Goal: Find specific page/section: Find specific page/section

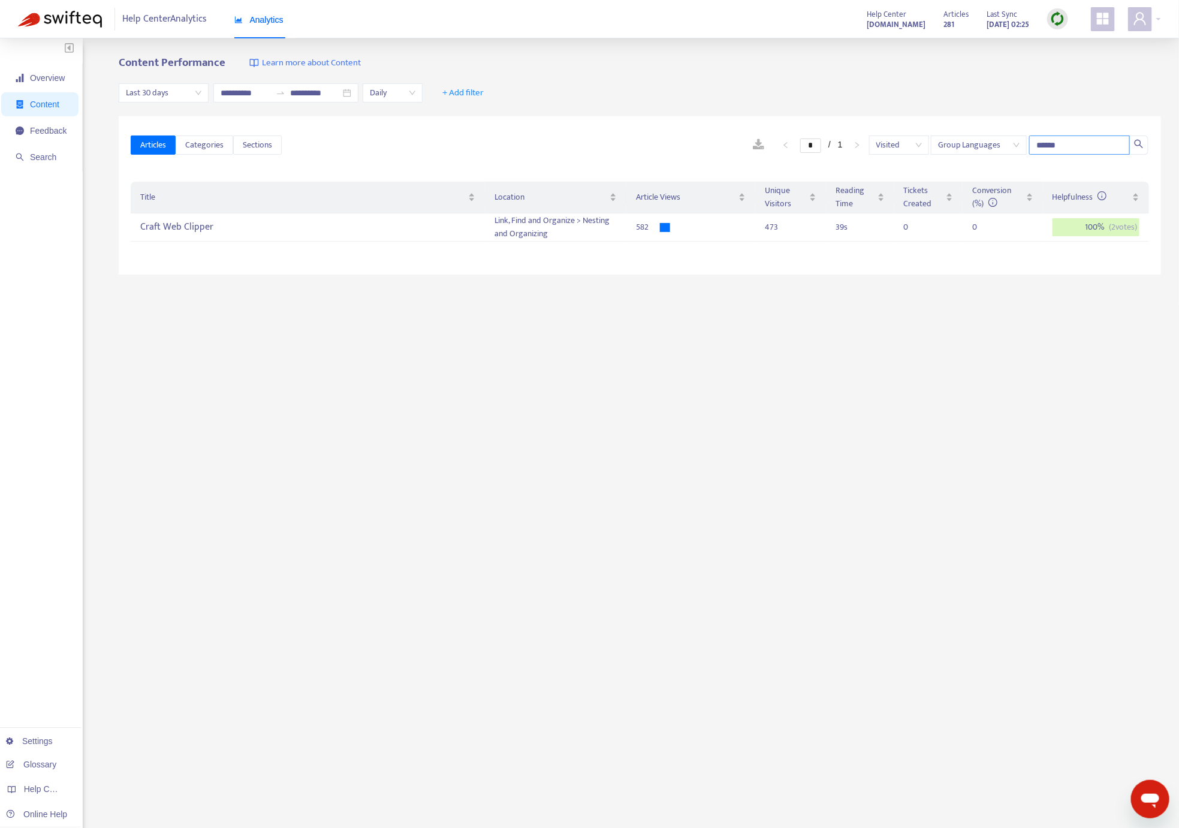
click at [1068, 144] on input "******" at bounding box center [1079, 144] width 101 height 19
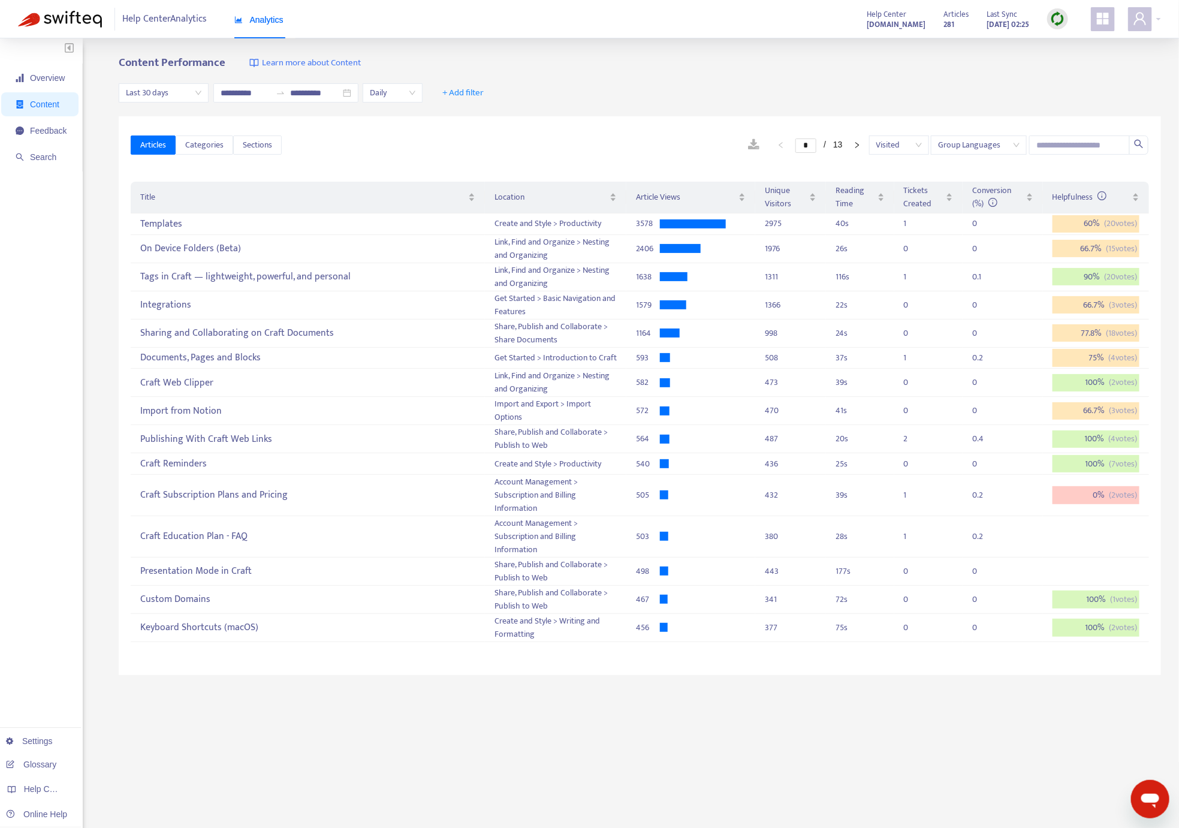
click at [188, 94] on span "Last 30 days" at bounding box center [164, 93] width 76 height 18
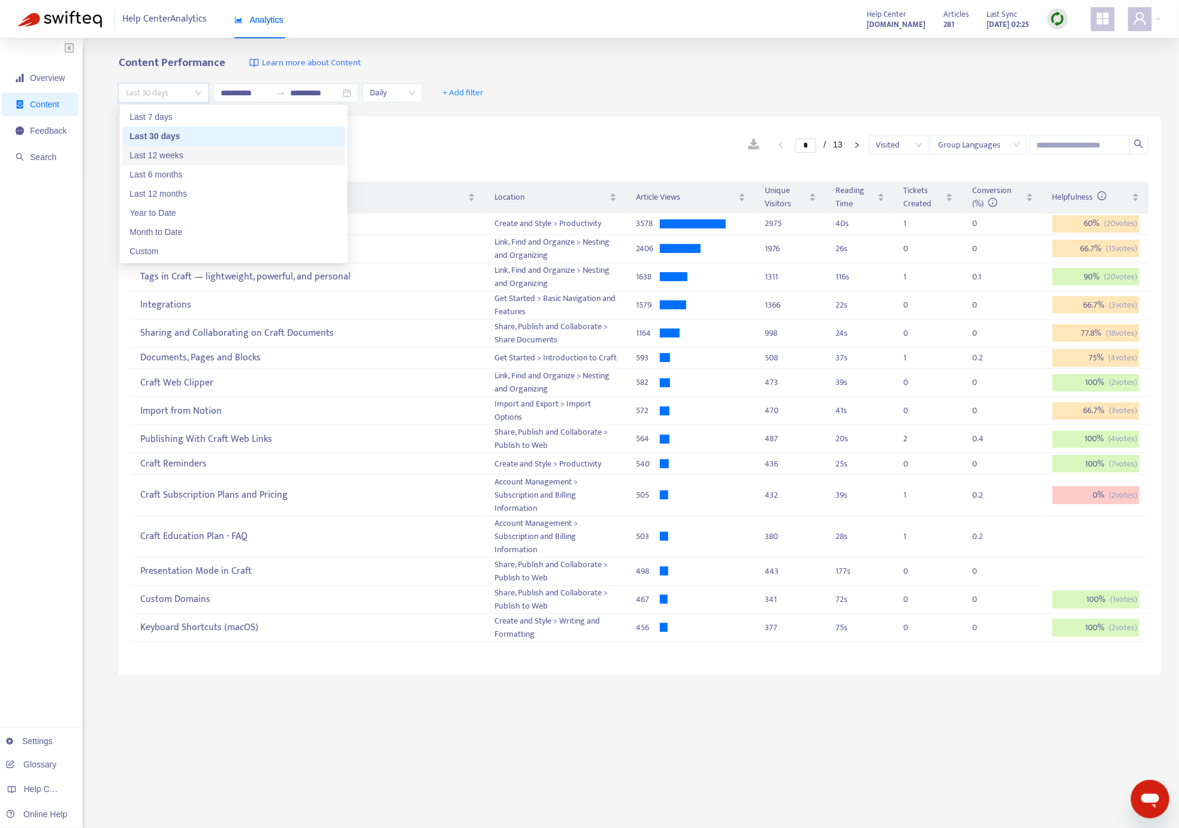
click at [184, 157] on div "Last 12 weeks" at bounding box center [233, 155] width 209 height 13
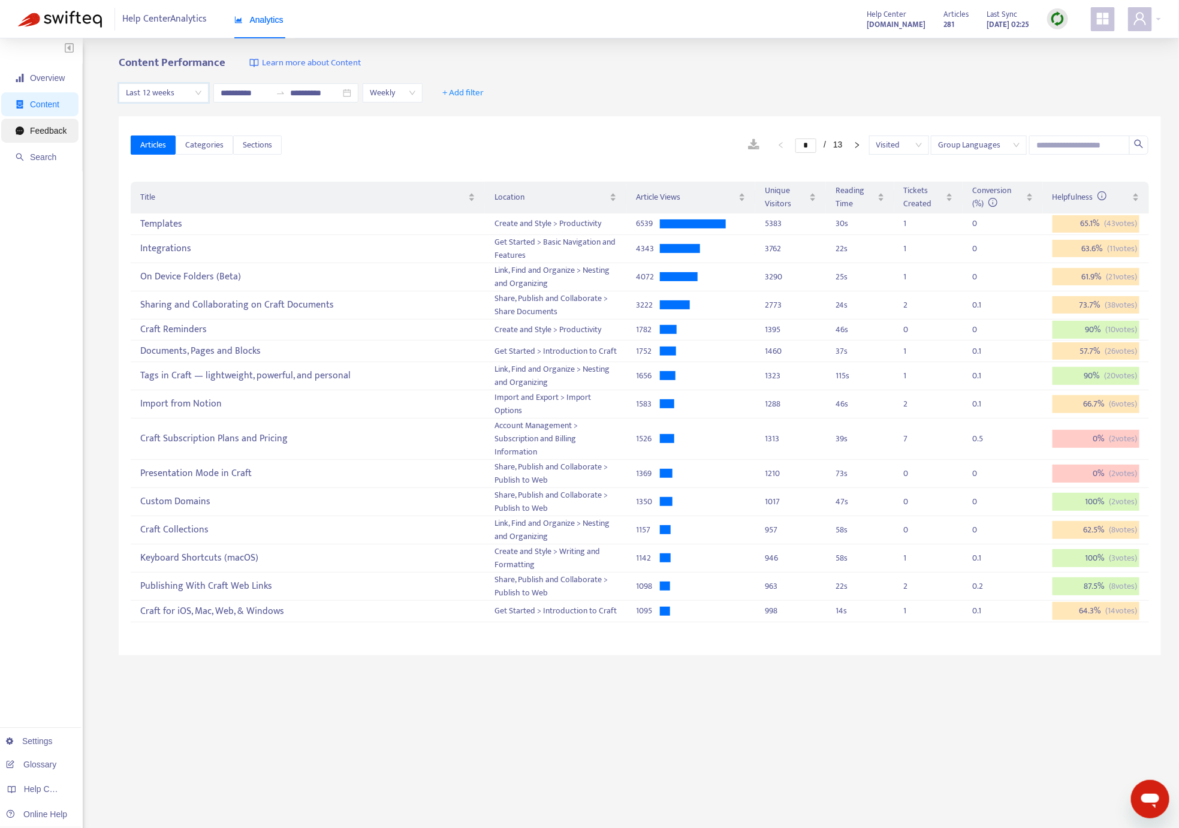
click at [43, 133] on span "Feedback" at bounding box center [48, 131] width 37 height 10
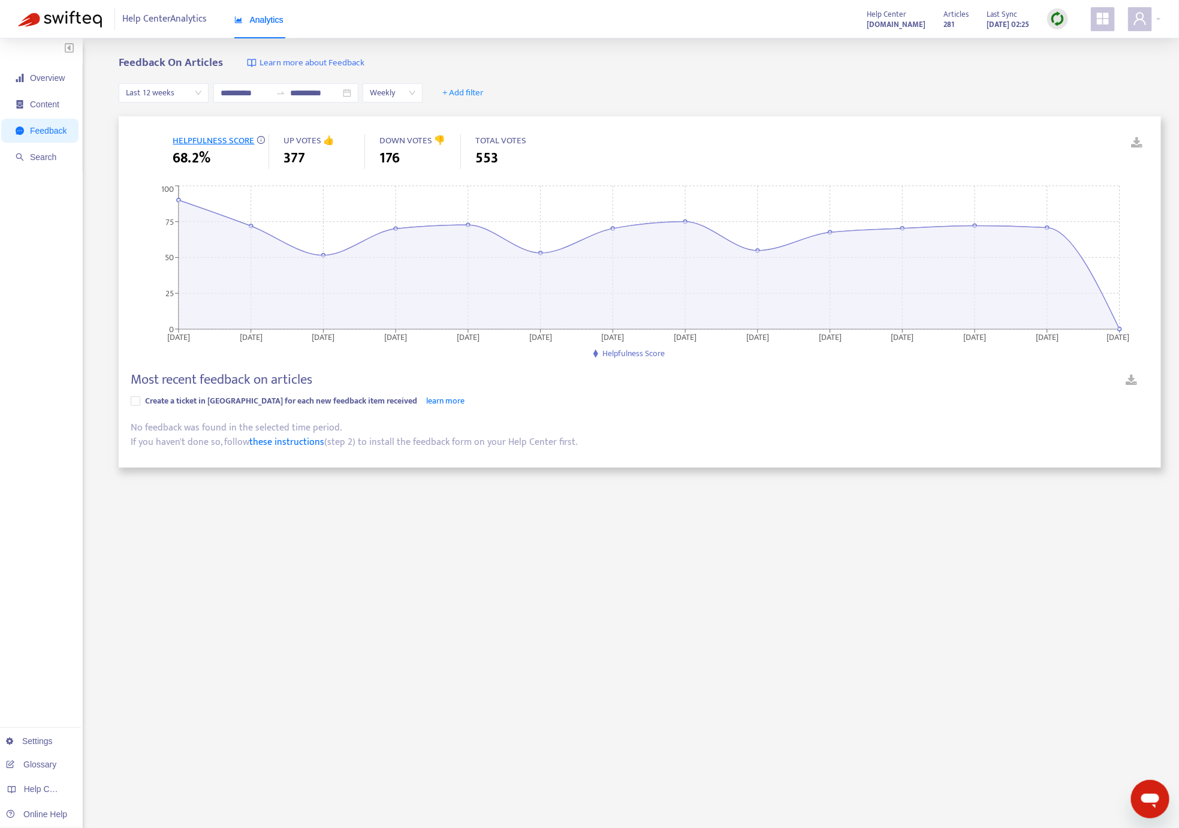
click at [201, 92] on span "Last 12 weeks" at bounding box center [164, 93] width 76 height 18
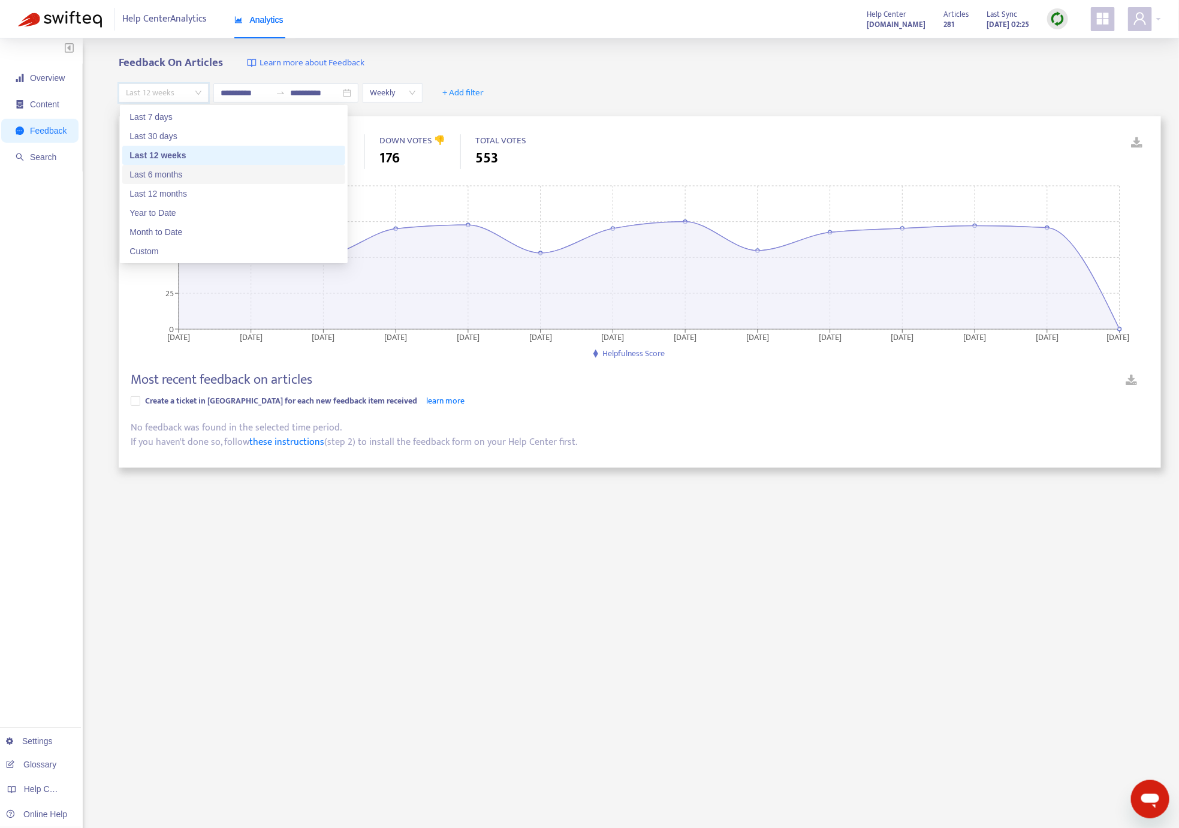
click at [193, 171] on div "Last 6 months" at bounding box center [233, 174] width 209 height 13
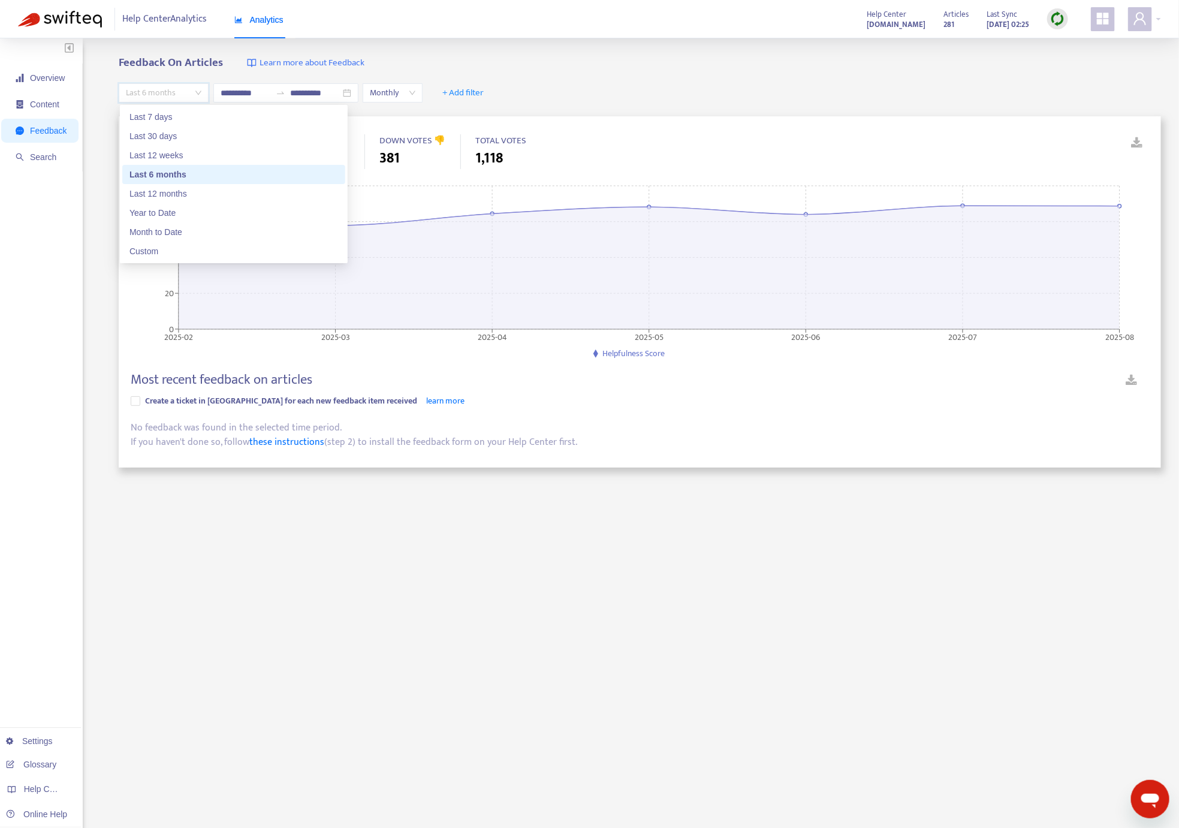
click at [201, 92] on span "Last 6 months" at bounding box center [164, 93] width 76 height 18
click at [201, 159] on div "Last 12 weeks" at bounding box center [233, 155] width 209 height 13
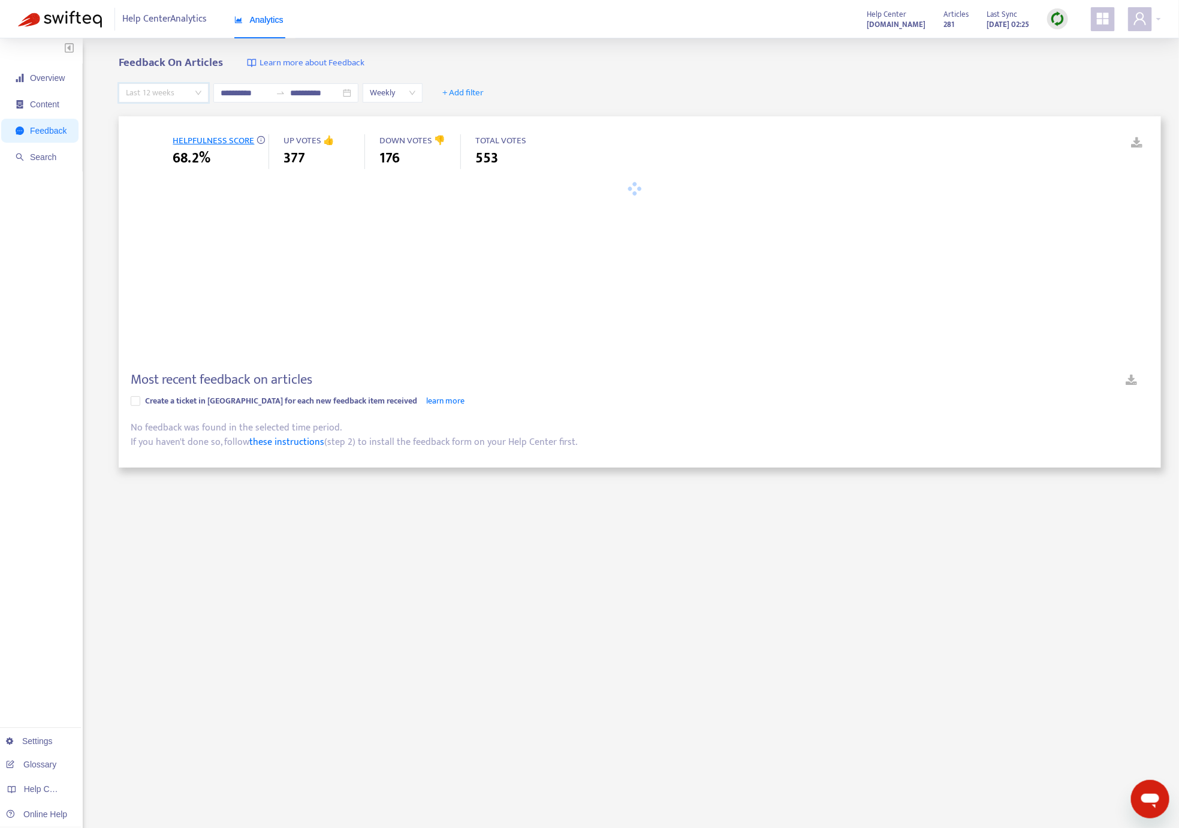
click at [201, 91] on span "Last 12 weeks" at bounding box center [164, 93] width 76 height 18
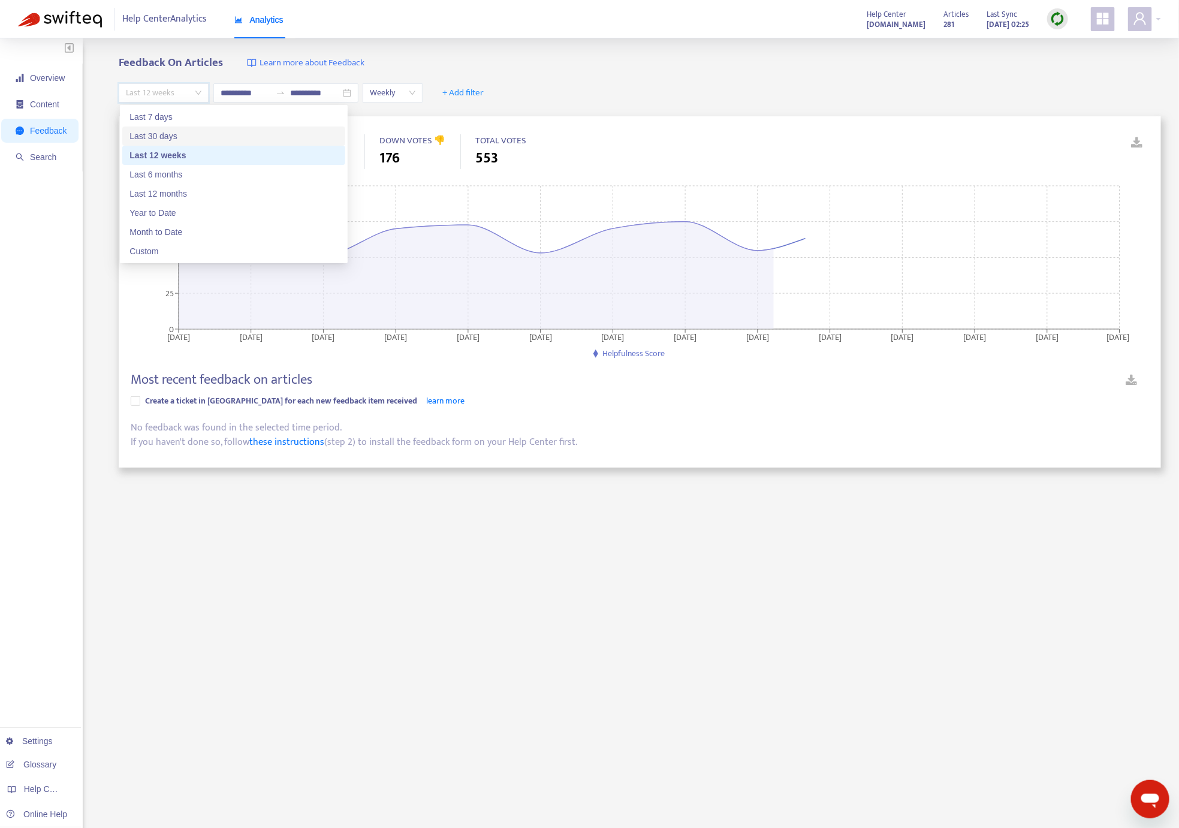
click at [197, 143] on div "Last 30 days" at bounding box center [233, 135] width 223 height 19
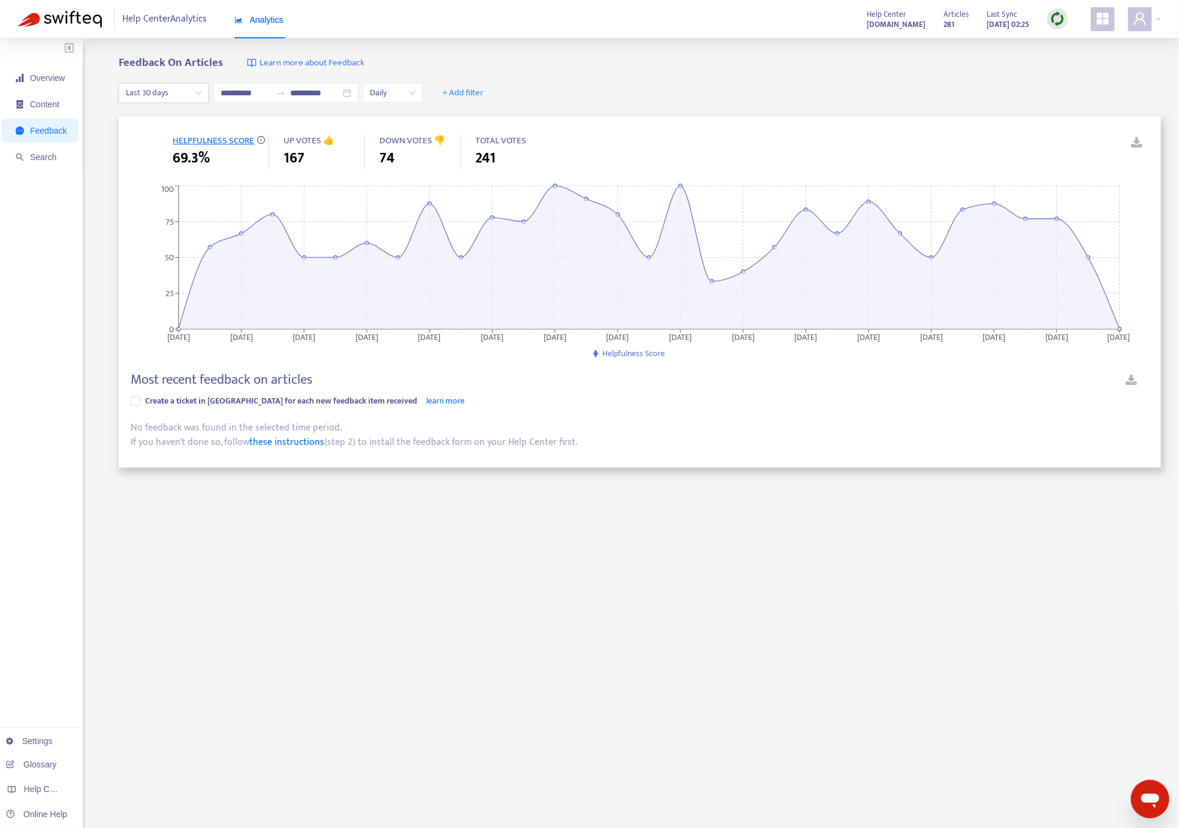
click at [194, 89] on span "Last 30 days" at bounding box center [164, 93] width 76 height 18
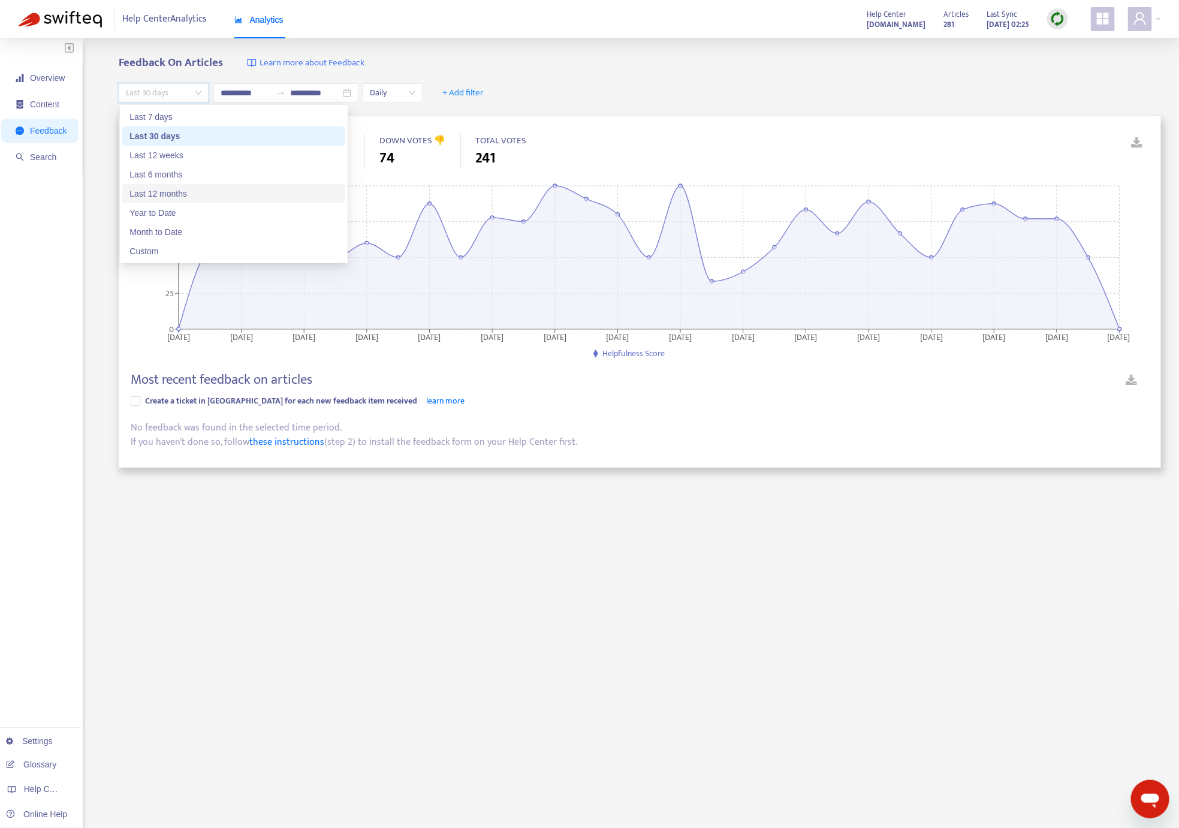
click at [183, 193] on div "Last 12 months" at bounding box center [233, 193] width 209 height 13
type input "**********"
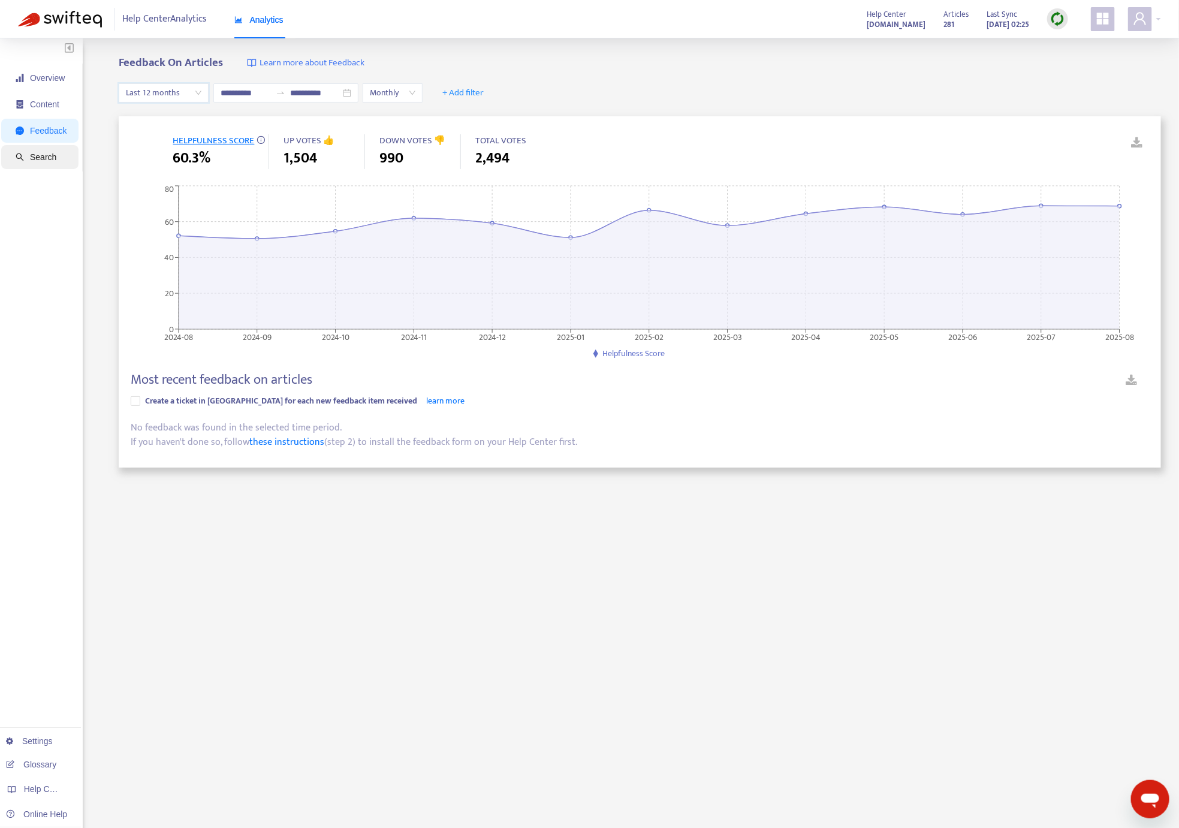
click at [43, 156] on span "Search" at bounding box center [43, 157] width 26 height 10
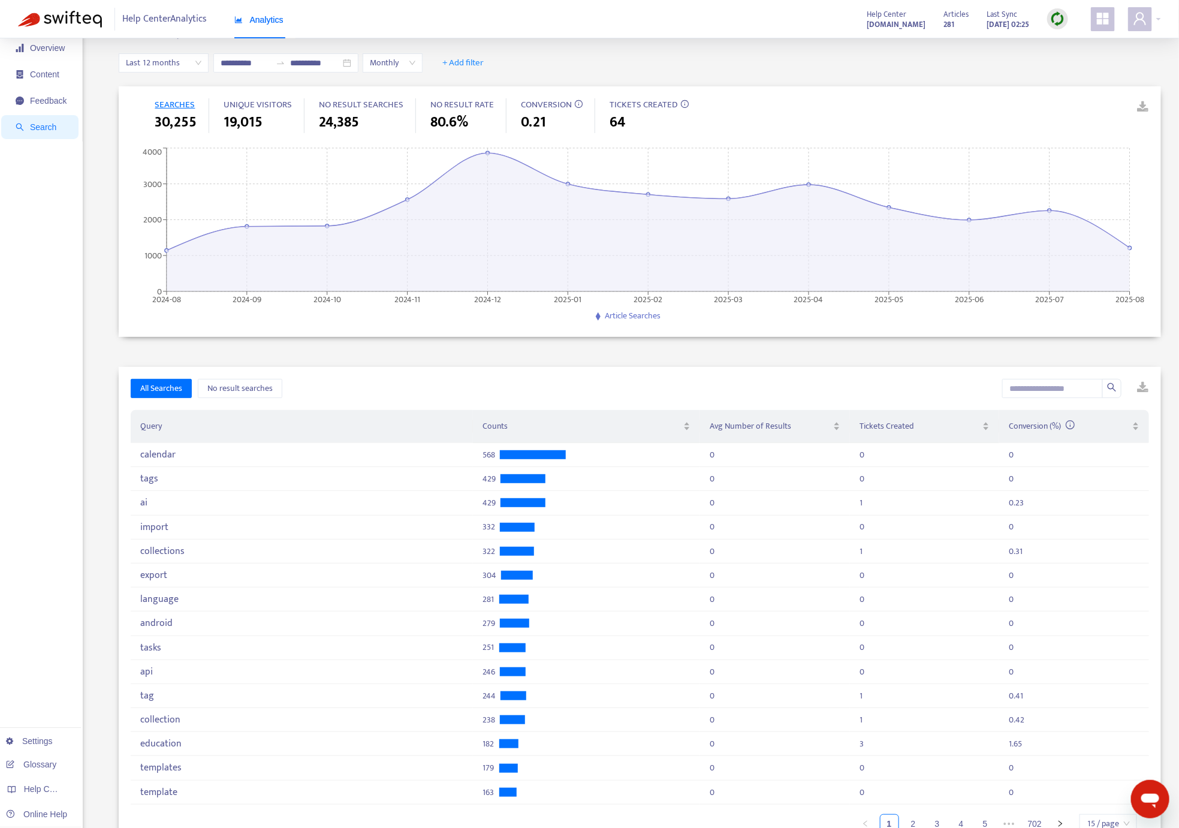
scroll to position [34, 0]
